Goal: Information Seeking & Learning: Learn about a topic

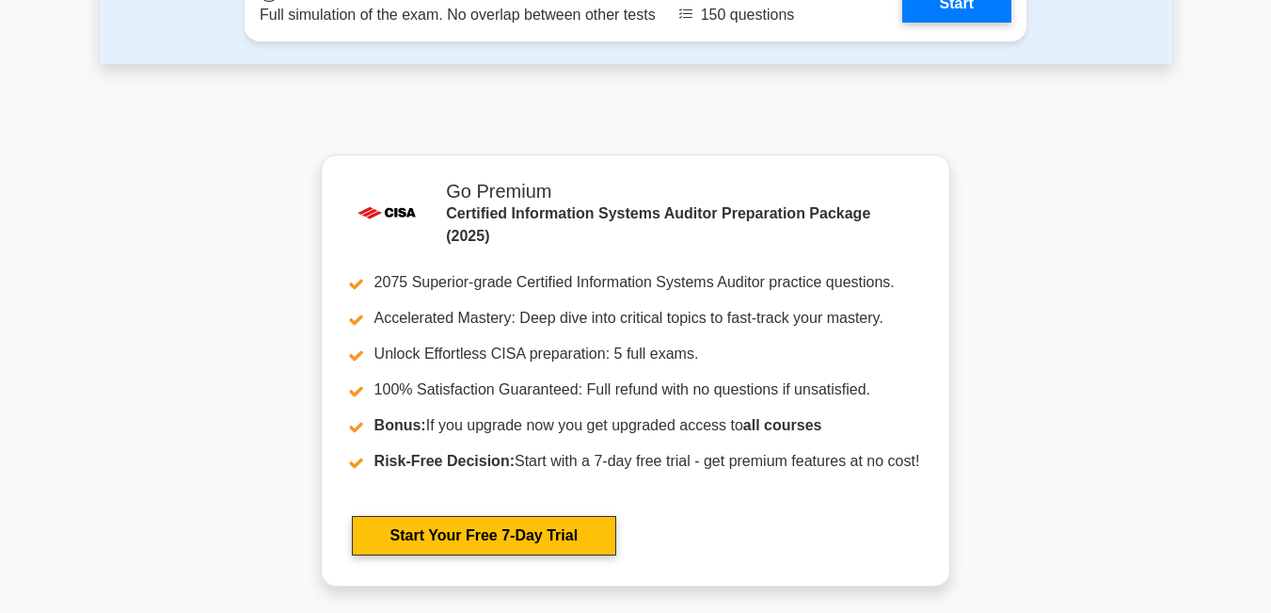
scroll to position [3095, 0]
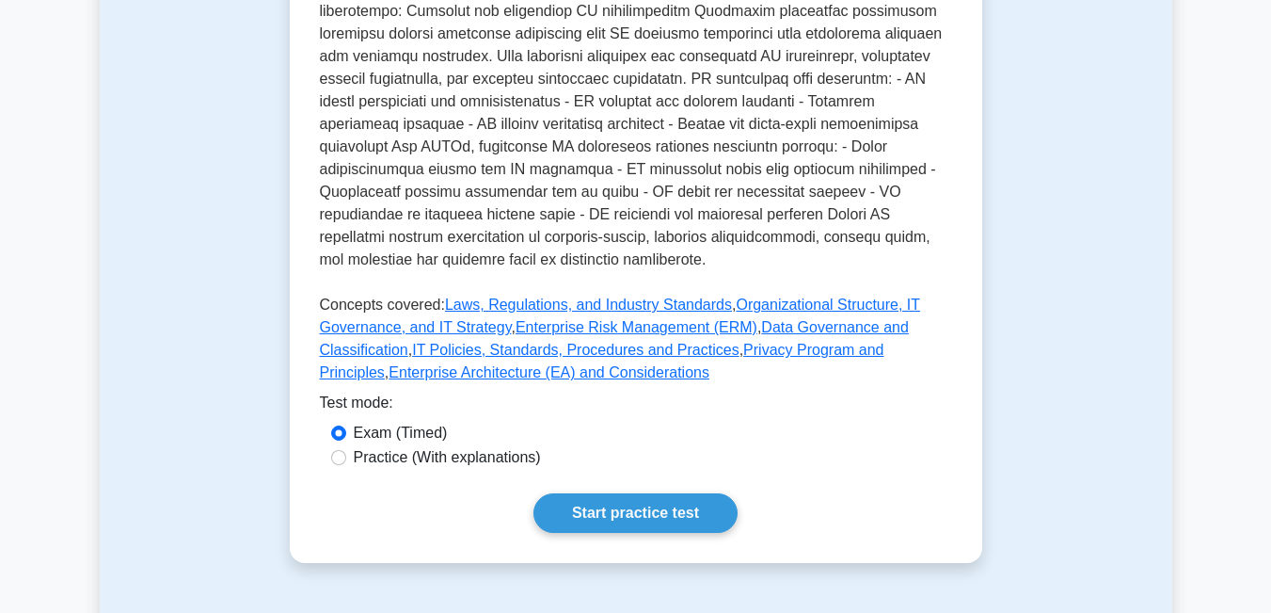
scroll to position [847, 0]
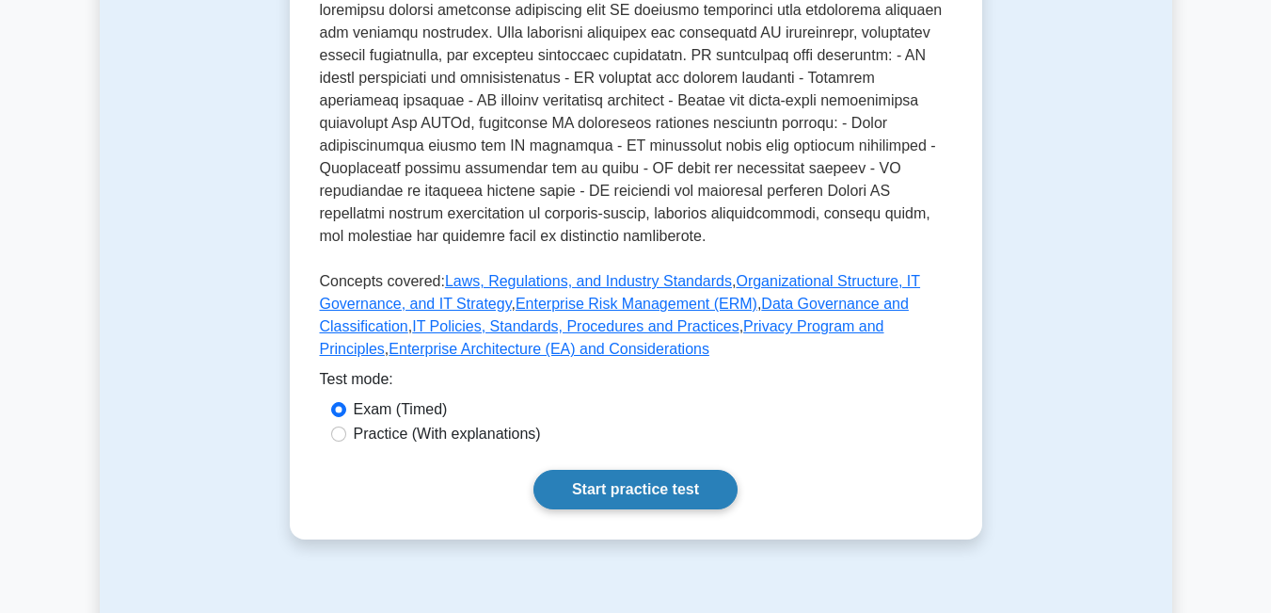
click at [601, 470] on link "Start practice test" at bounding box center [636, 490] width 204 height 40
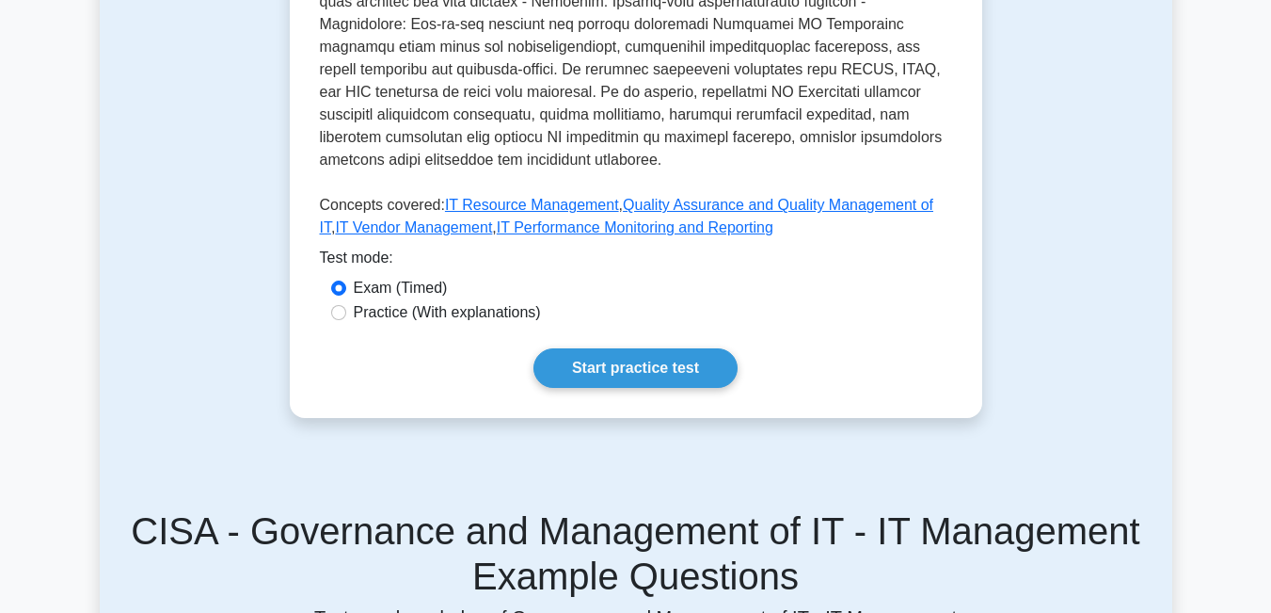
scroll to position [941, 0]
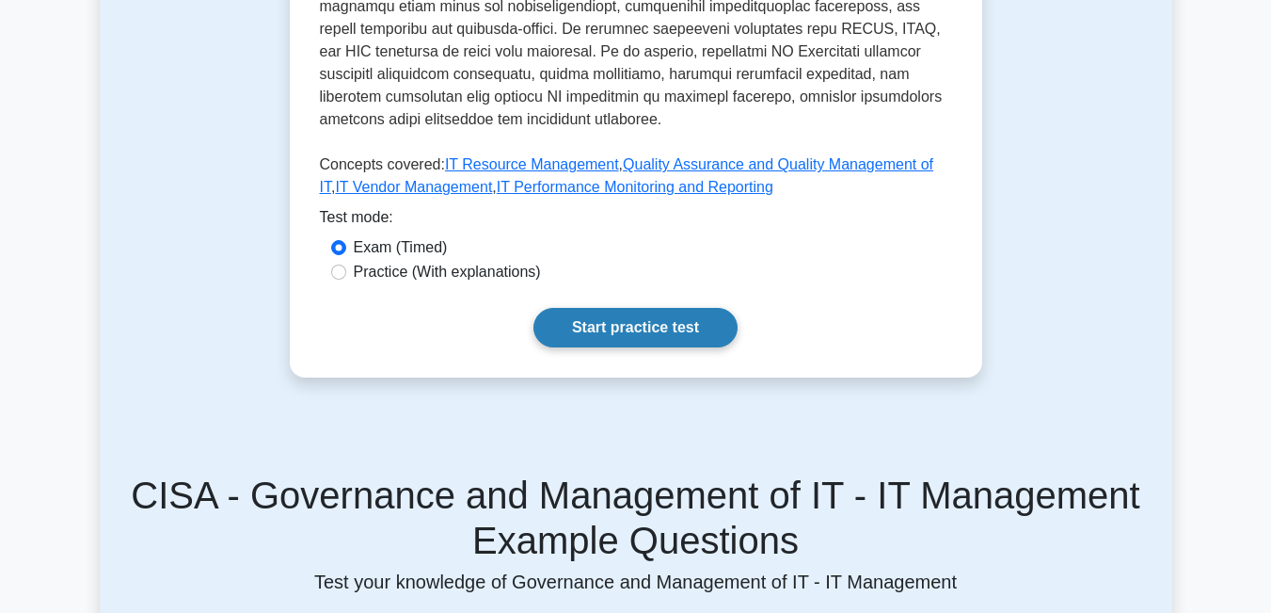
click at [724, 316] on link "Start practice test" at bounding box center [636, 328] width 204 height 40
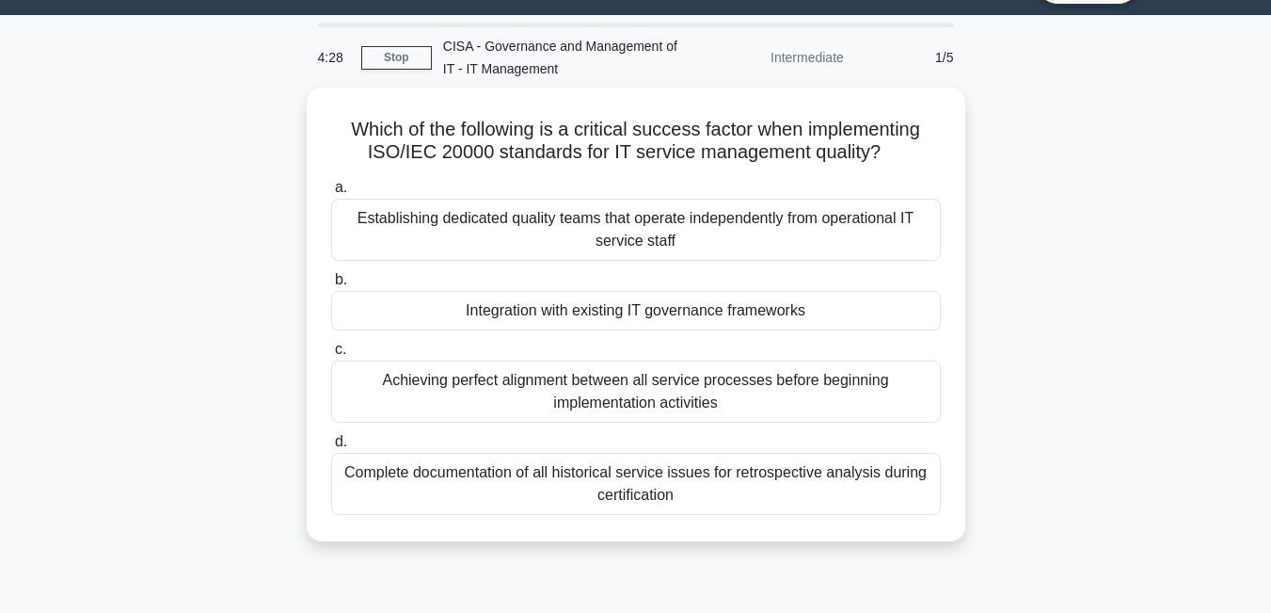
scroll to position [94, 0]
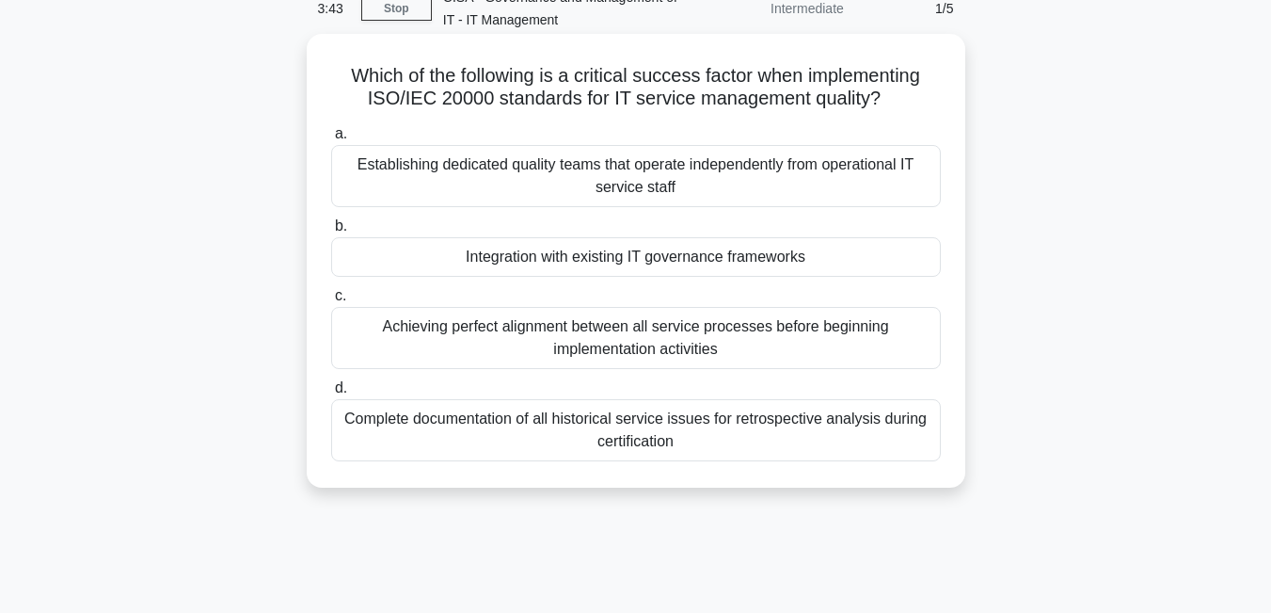
click at [743, 336] on div "Achieving perfect alignment between all service processes before beginning impl…" at bounding box center [636, 338] width 610 height 62
click at [331, 302] on input "c. Achieving perfect alignment between all service processes before beginning i…" at bounding box center [331, 296] width 0 height 12
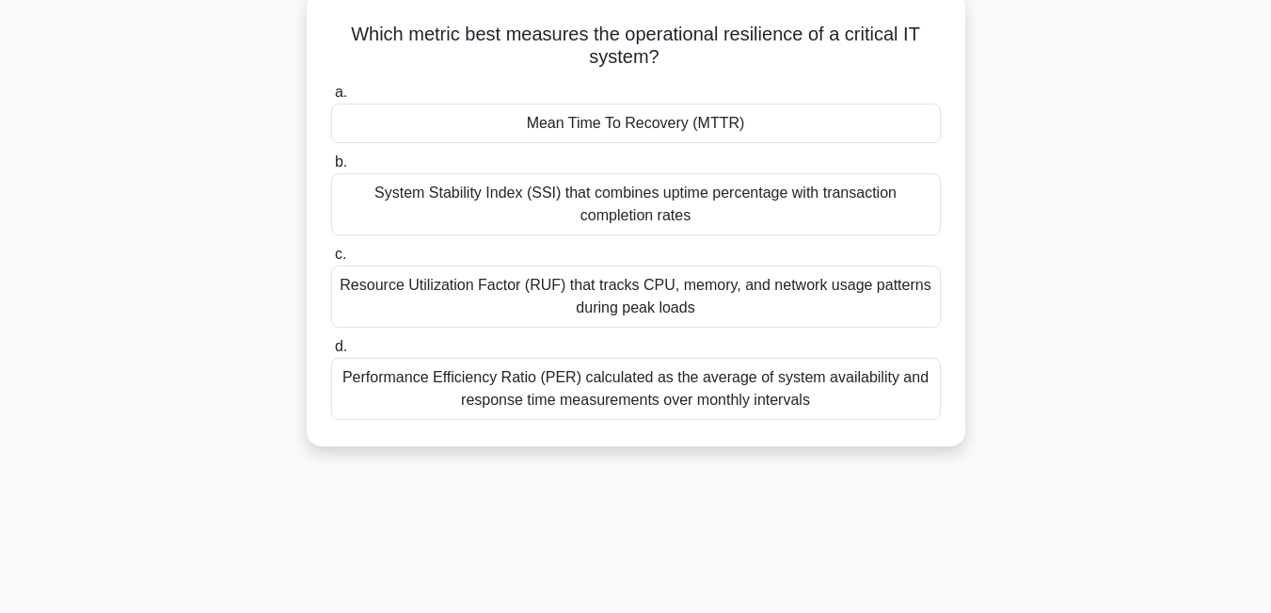
scroll to position [188, 0]
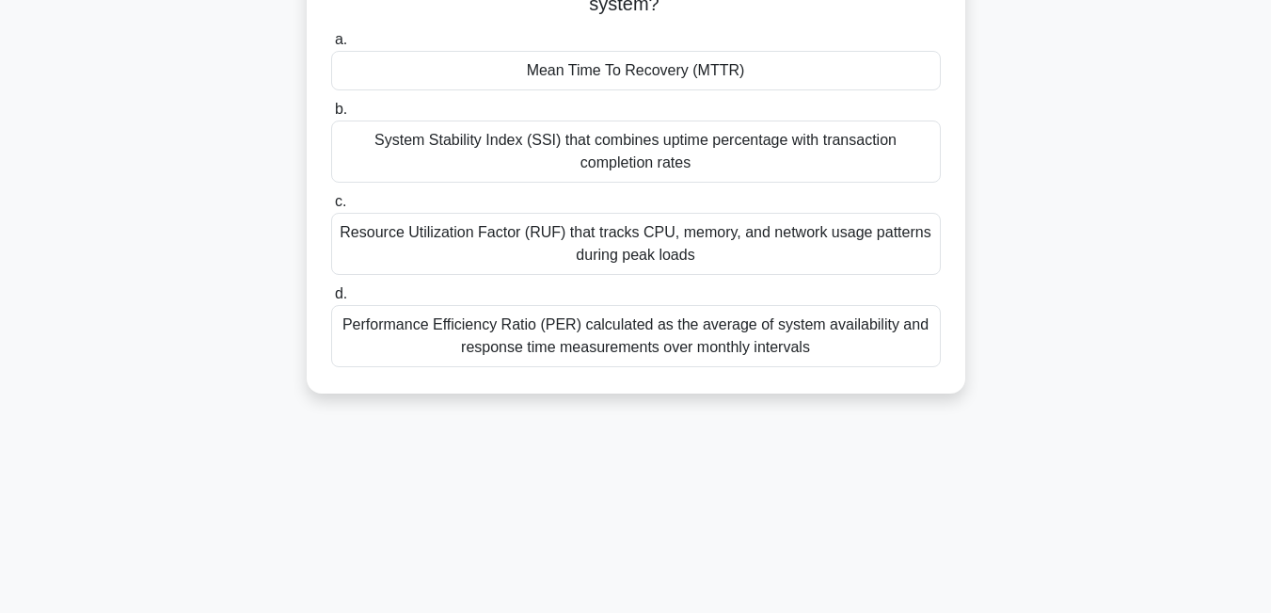
click at [649, 244] on div "Resource Utilization Factor (RUF) that tracks CPU, memory, and network usage pa…" at bounding box center [636, 244] width 610 height 62
click at [331, 208] on input "c. Resource Utilization Factor (RUF) that tracks CPU, memory, and network usage…" at bounding box center [331, 202] width 0 height 12
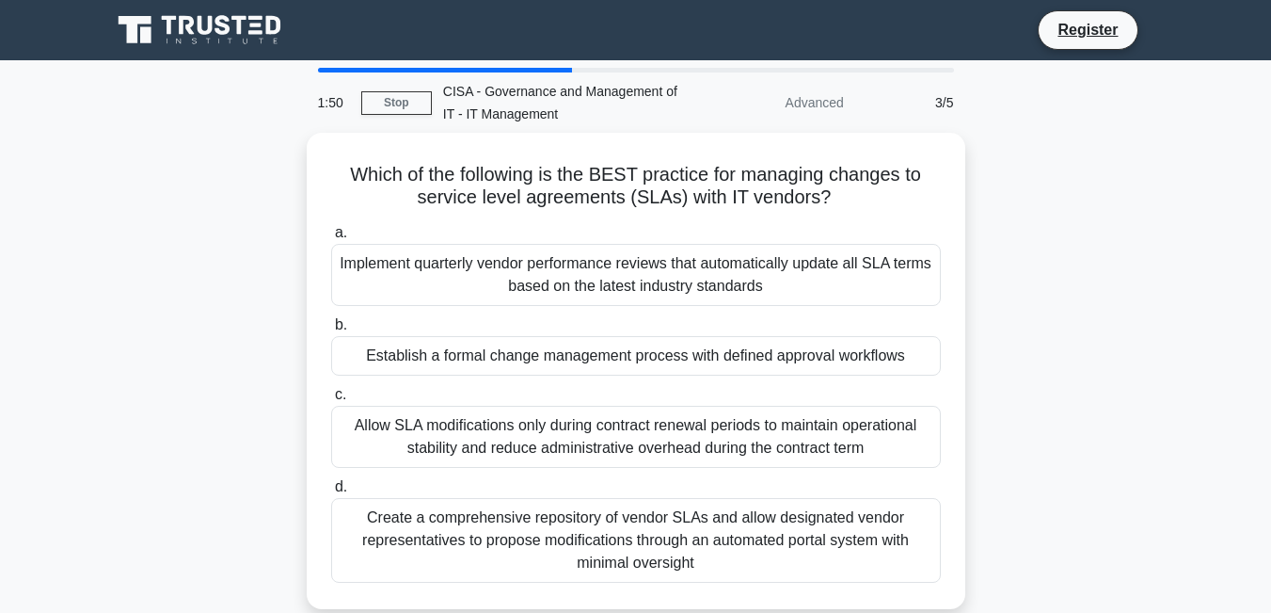
scroll to position [94, 0]
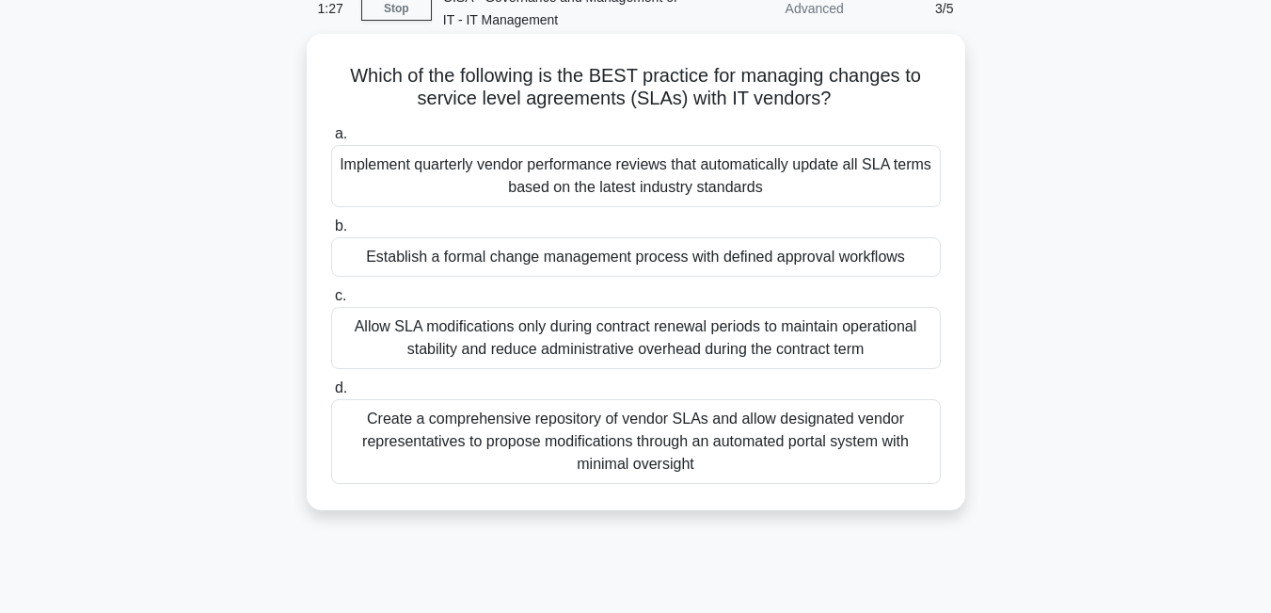
click at [767, 158] on div "Implement quarterly vendor performance reviews that automatically update all SL…" at bounding box center [636, 176] width 610 height 62
click at [331, 140] on input "a. Implement quarterly vendor performance reviews that automatically update all…" at bounding box center [331, 134] width 0 height 12
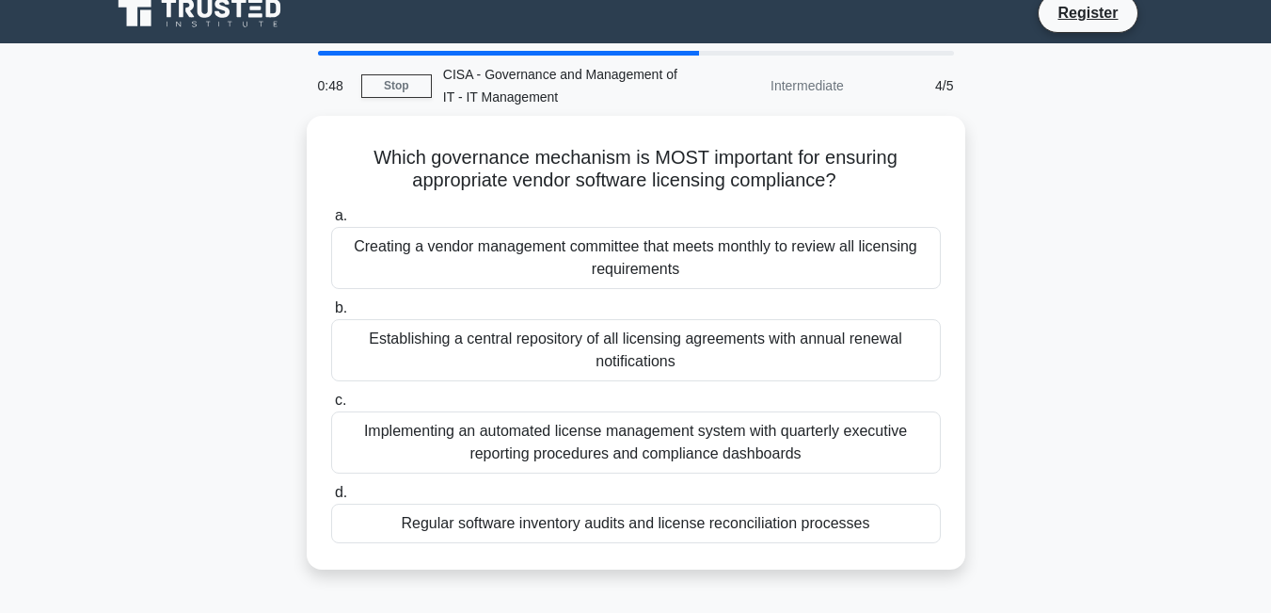
scroll to position [0, 0]
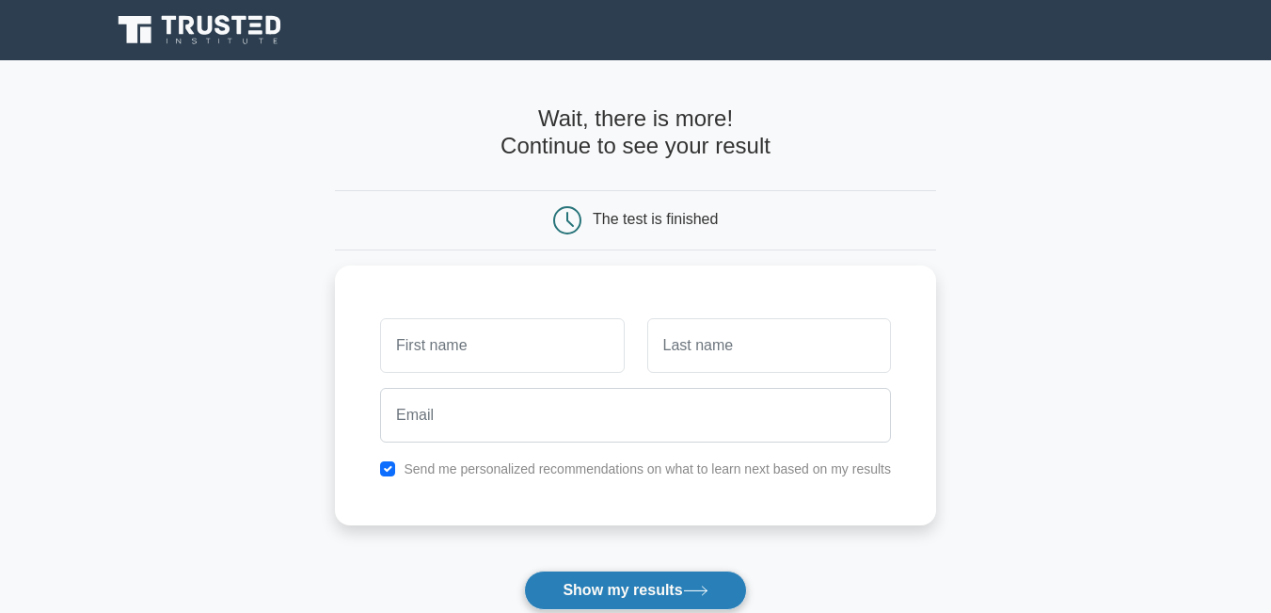
click at [680, 601] on button "Show my results" at bounding box center [635, 590] width 222 height 40
click at [1015, 373] on main "Wait, there is more! Continue to see your result The test is finished and the" at bounding box center [635, 398] width 1271 height 677
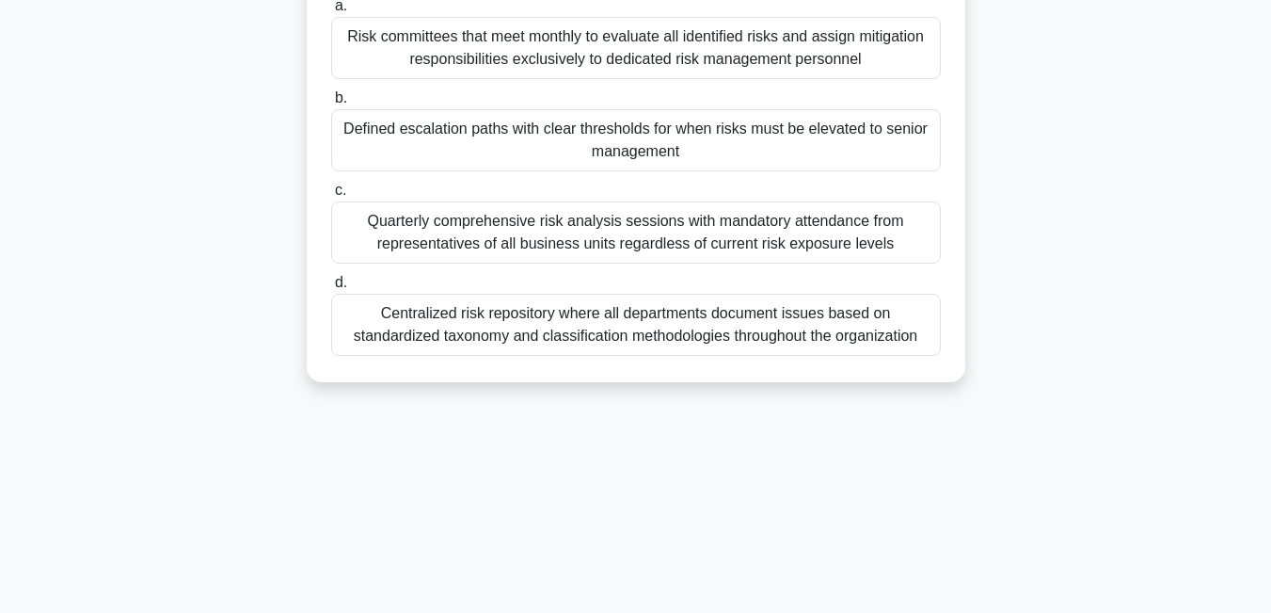
scroll to position [188, 0]
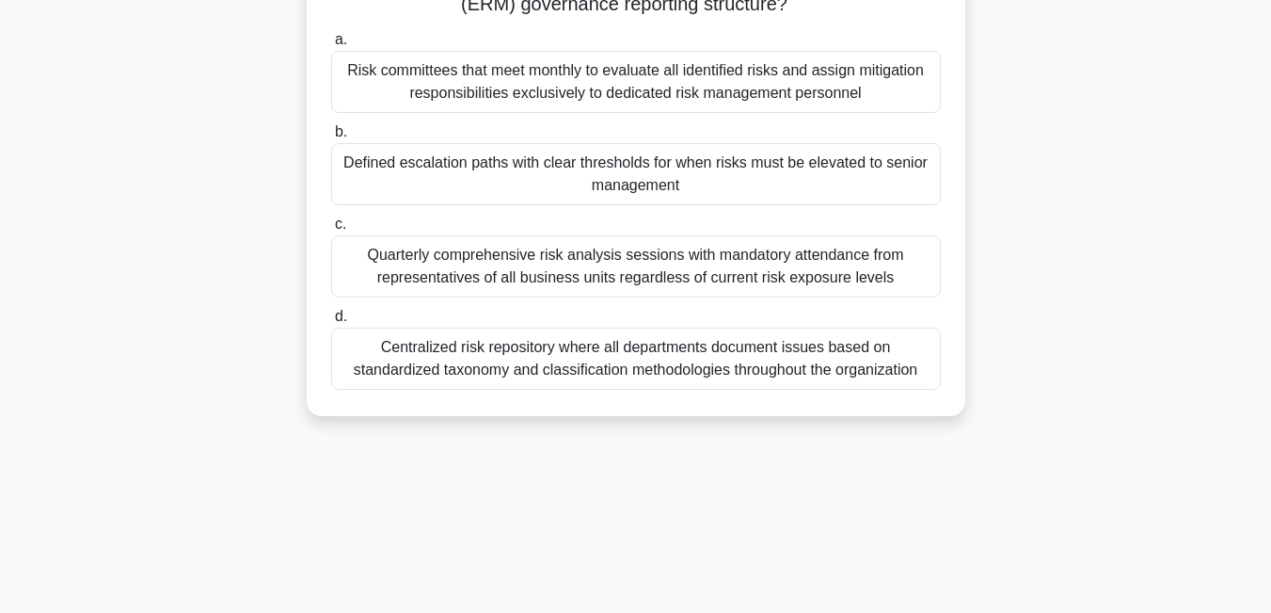
click at [625, 264] on div "Quarterly comprehensive risk analysis sessions with mandatory attendance from r…" at bounding box center [636, 266] width 610 height 62
click at [331, 231] on input "c. Quarterly comprehensive risk analysis sessions with mandatory attendance fro…" at bounding box center [331, 224] width 0 height 12
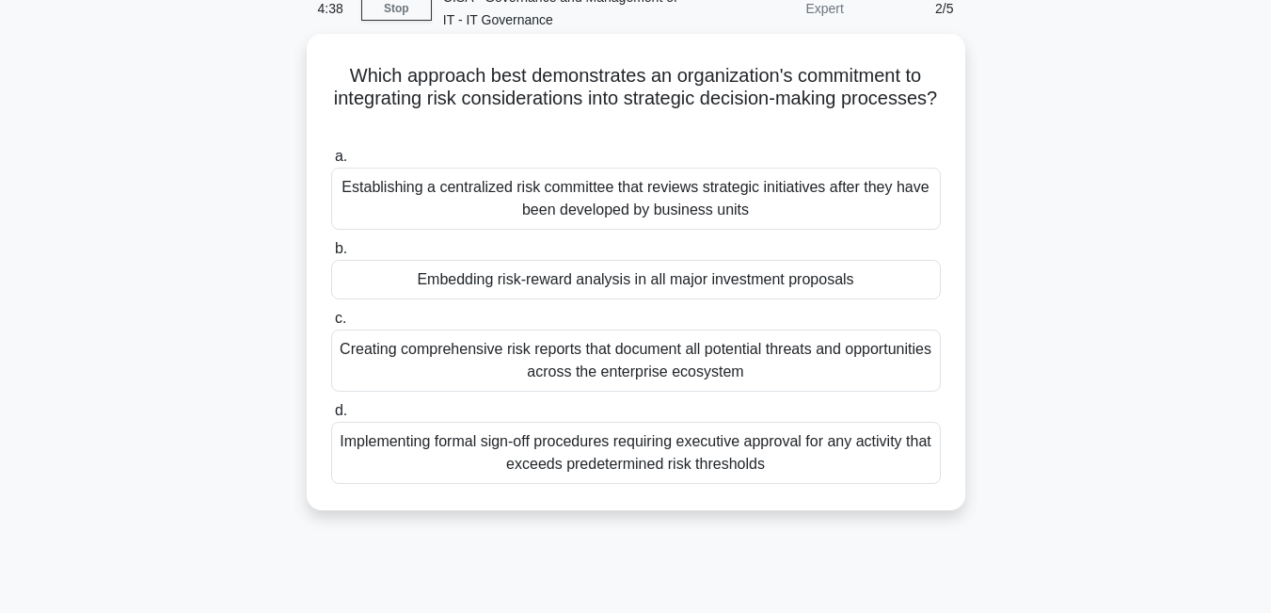
scroll to position [0, 0]
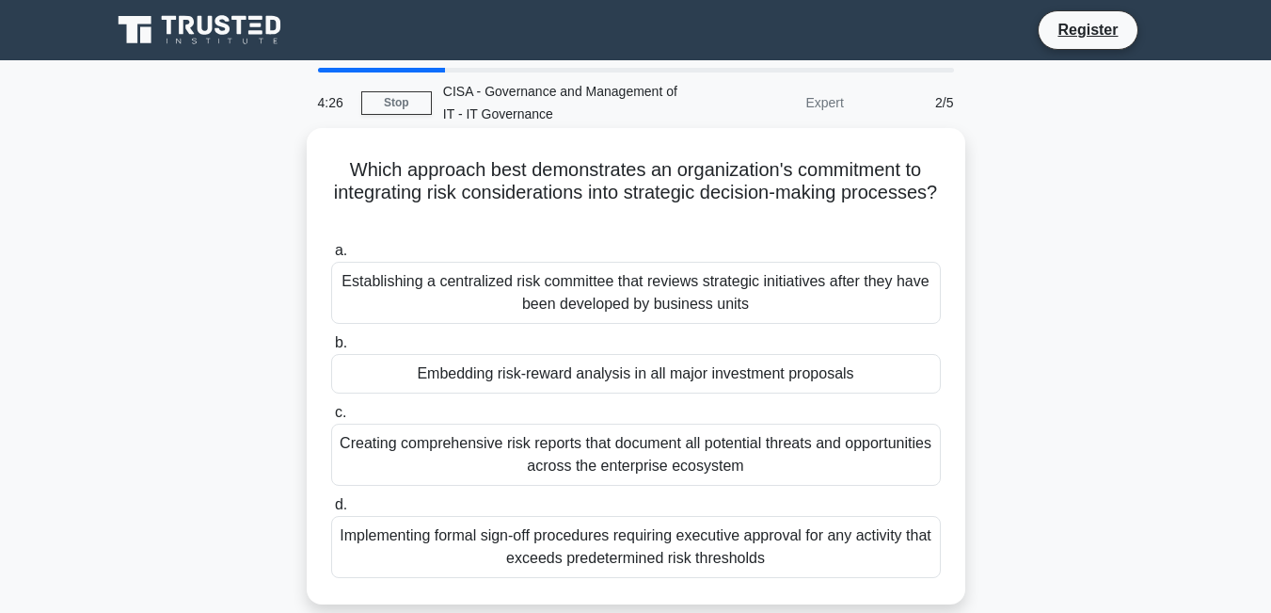
click at [784, 452] on div "Creating comprehensive risk reports that document all potential threats and opp…" at bounding box center [636, 454] width 610 height 62
click at [331, 419] on input "c. Creating comprehensive risk reports that document all potential threats and …" at bounding box center [331, 412] width 0 height 12
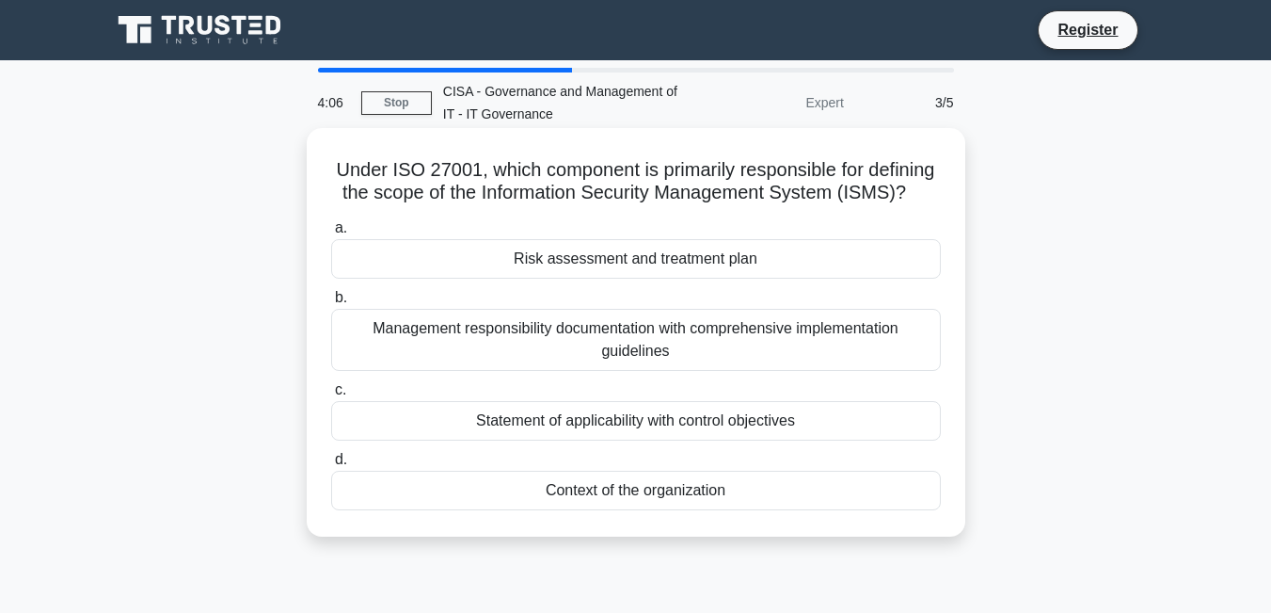
click at [692, 257] on div "Risk assessment and treatment plan" at bounding box center [636, 259] width 610 height 40
click at [331, 234] on input "a. Risk assessment and treatment plan" at bounding box center [331, 228] width 0 height 12
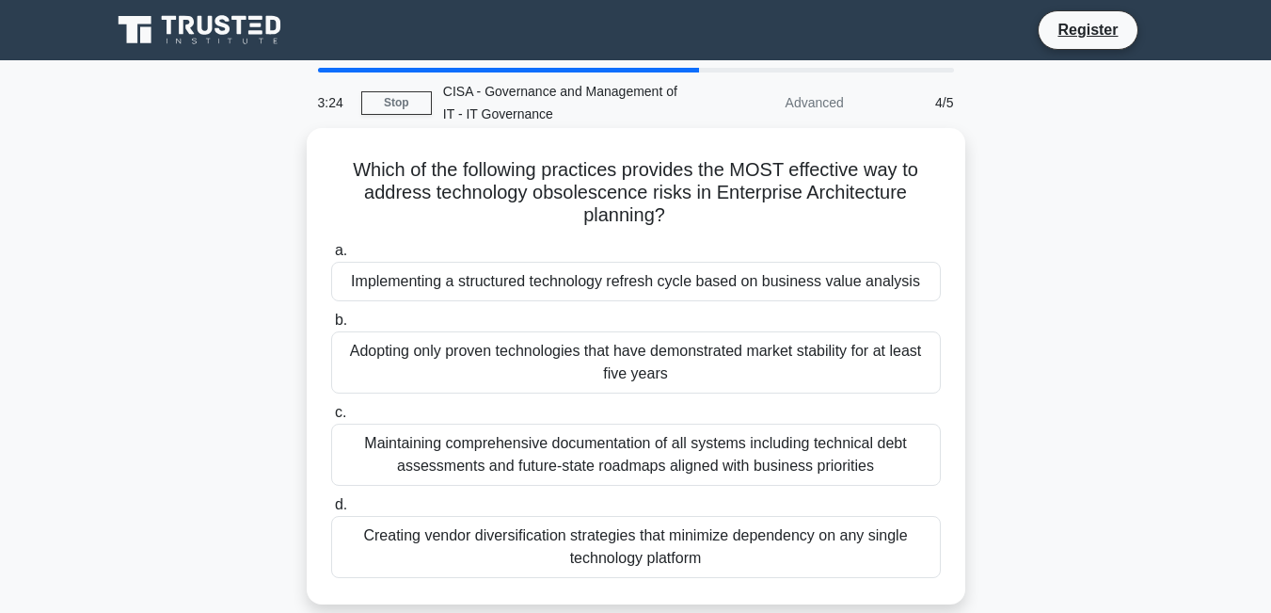
click at [799, 454] on div "Maintaining comprehensive documentation of all systems including technical debt…" at bounding box center [636, 454] width 610 height 62
click at [331, 419] on input "c. Maintaining comprehensive documentation of all systems including technical d…" at bounding box center [331, 412] width 0 height 12
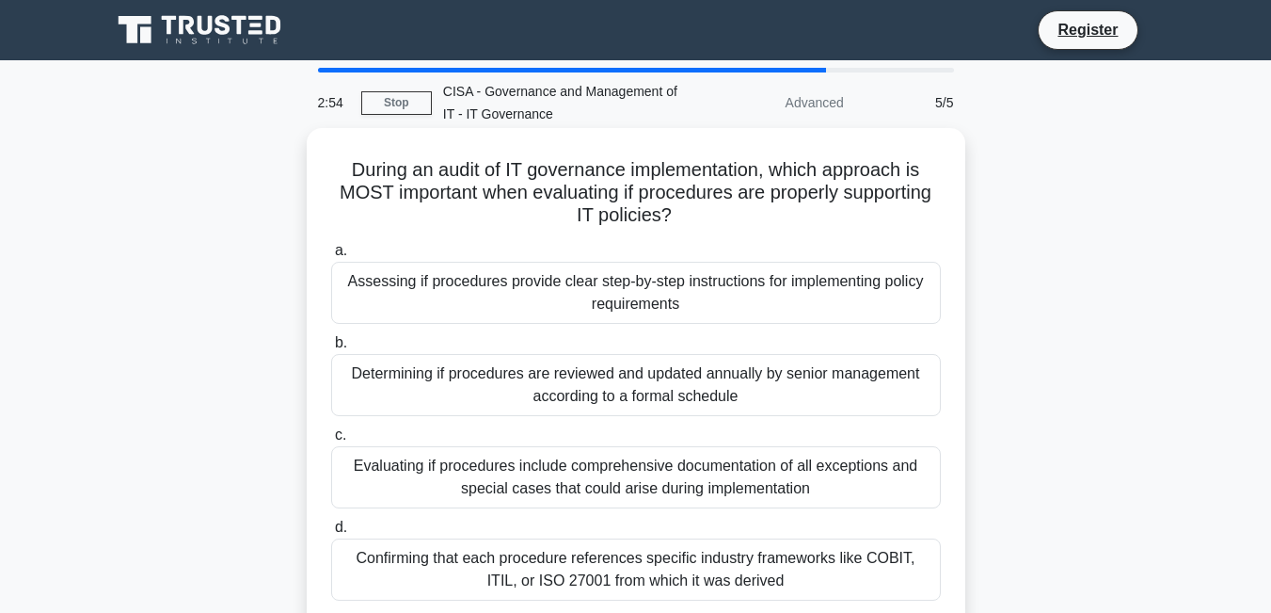
scroll to position [94, 0]
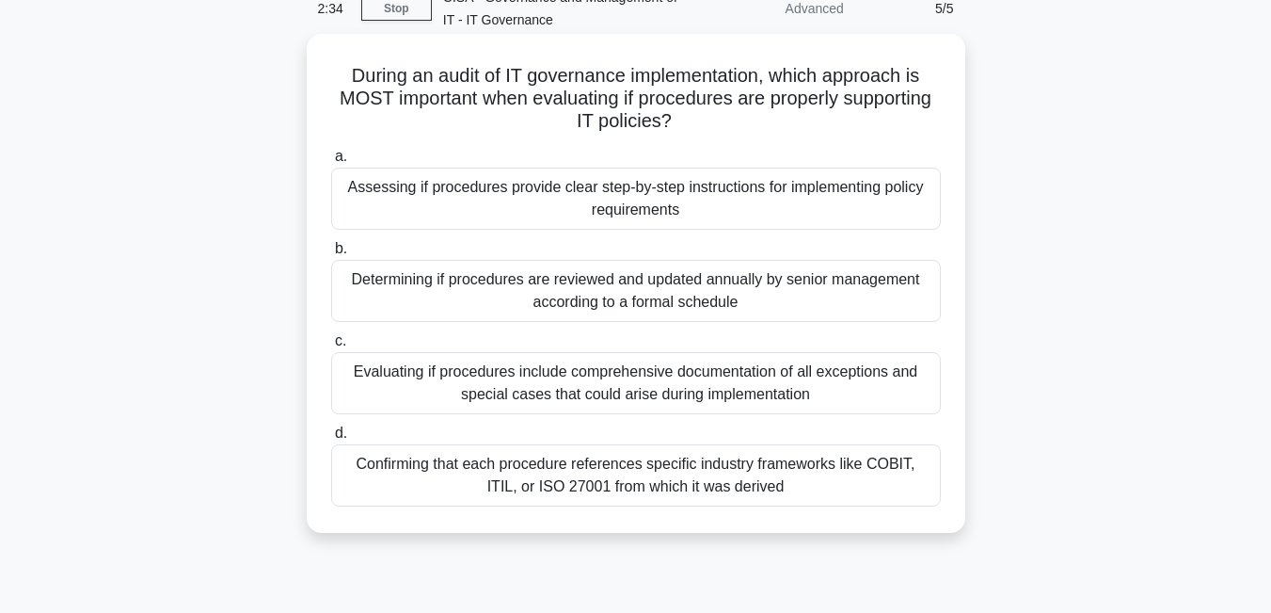
click at [834, 452] on div "Confirming that each procedure references specific industry frameworks like COB…" at bounding box center [636, 475] width 610 height 62
click at [331, 439] on input "d. Confirming that each procedure references specific industry frameworks like …" at bounding box center [331, 433] width 0 height 12
